Goal: Task Accomplishment & Management: Manage account settings

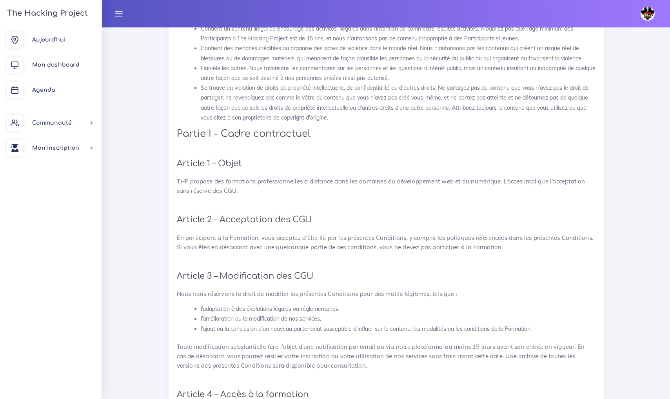
scroll to position [154, 0]
click at [56, 39] on span "Aujourd'hui" at bounding box center [48, 40] width 33 height 6
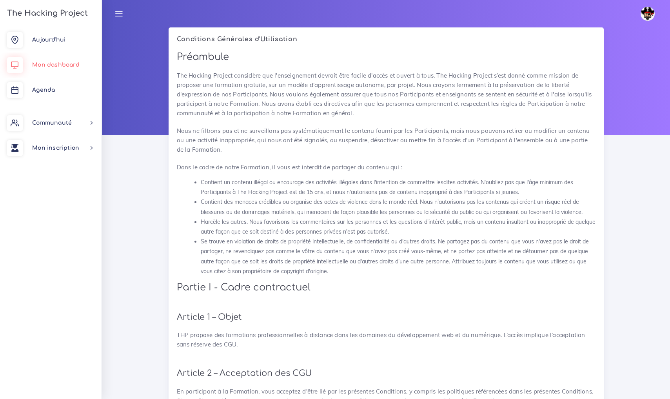
click at [69, 69] on link "Mon dashboard" at bounding box center [50, 65] width 101 height 25
click at [54, 40] on span "Aujourd'hui" at bounding box center [48, 40] width 33 height 6
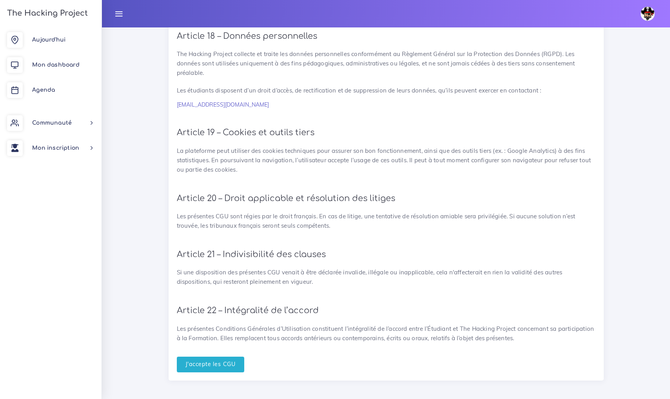
scroll to position [1665, 0]
click at [222, 361] on input "J'accepte les CGU" at bounding box center [211, 365] width 68 height 16
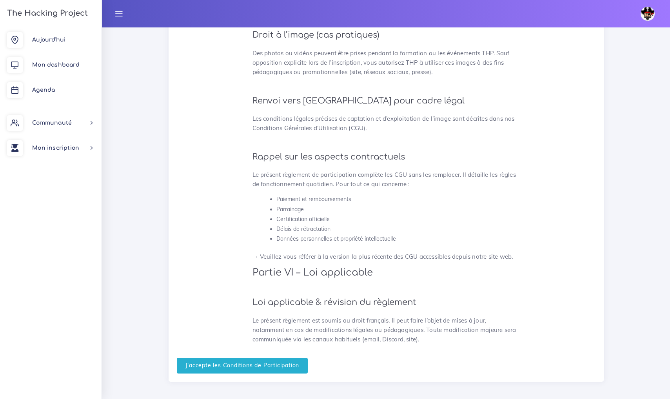
scroll to position [1980, 0]
click at [221, 360] on input "J'accepte les Conditions de Participation" at bounding box center [242, 367] width 131 height 16
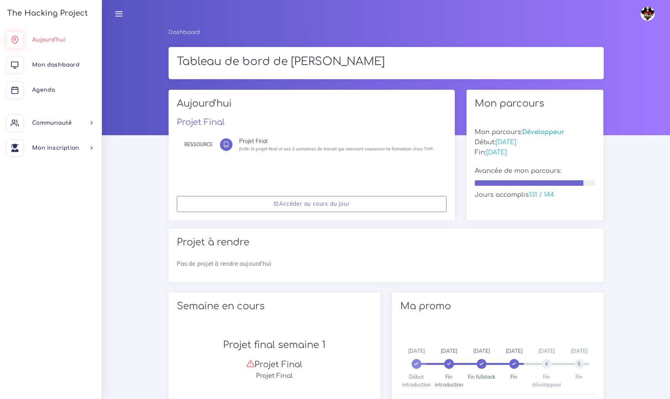
click at [53, 41] on span "Aujourd'hui" at bounding box center [48, 40] width 33 height 6
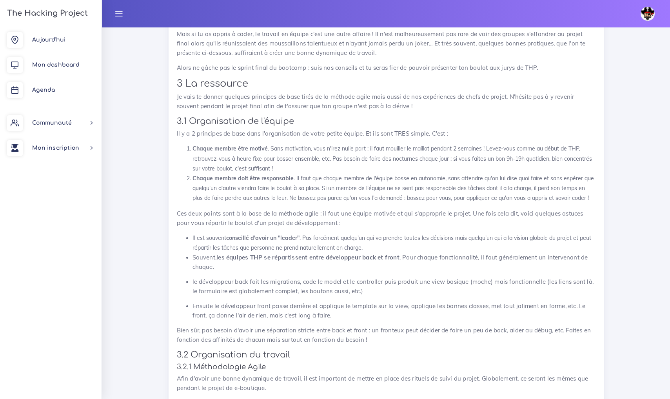
scroll to position [493, 0]
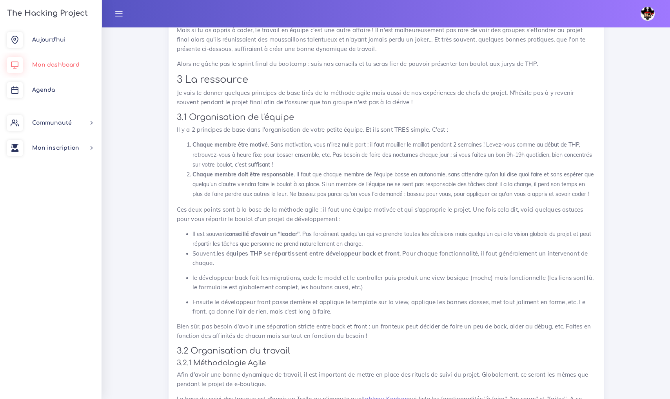
click at [56, 62] on span "Mon dashboard" at bounding box center [55, 65] width 47 height 6
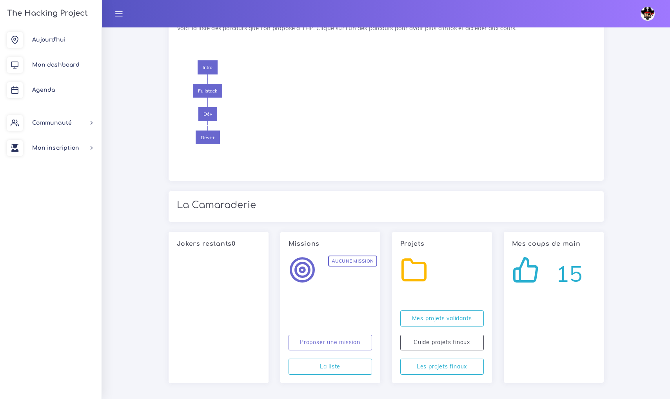
scroll to position [528, 0]
click at [73, 63] on span "Mon dashboard" at bounding box center [55, 65] width 47 height 6
click at [70, 65] on span "Mon dashboard" at bounding box center [55, 65] width 47 height 6
click at [36, 92] on span "Agenda" at bounding box center [43, 90] width 23 height 6
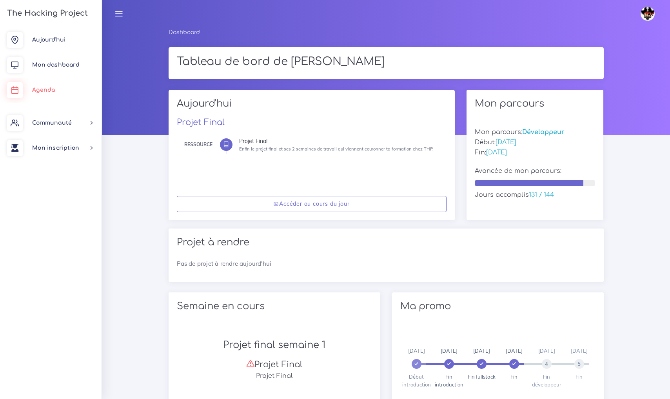
click at [60, 90] on link "Agenda" at bounding box center [50, 90] width 101 height 25
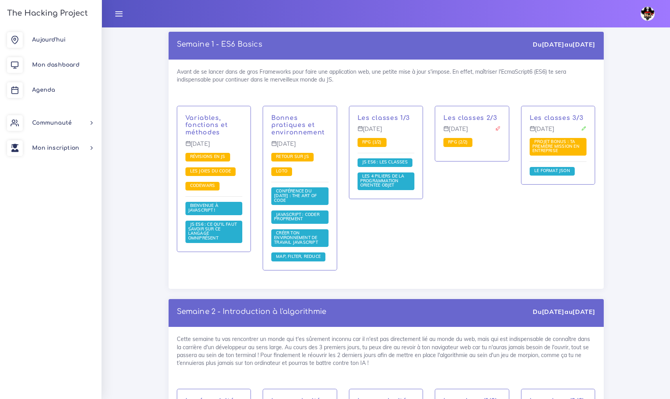
scroll to position [3398, 0]
